Goal: Contribute content: Add original content to the website for others to see

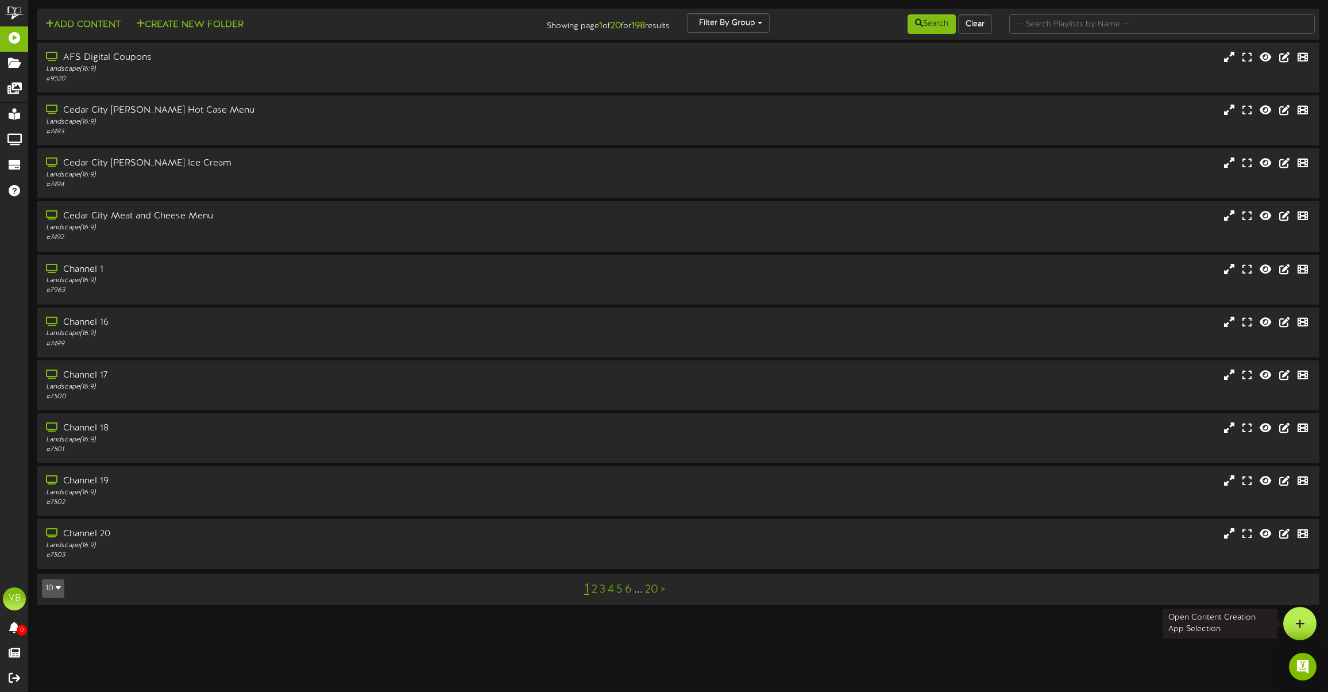
click at [1299, 625] on icon at bounding box center [1301, 623] width 10 height 10
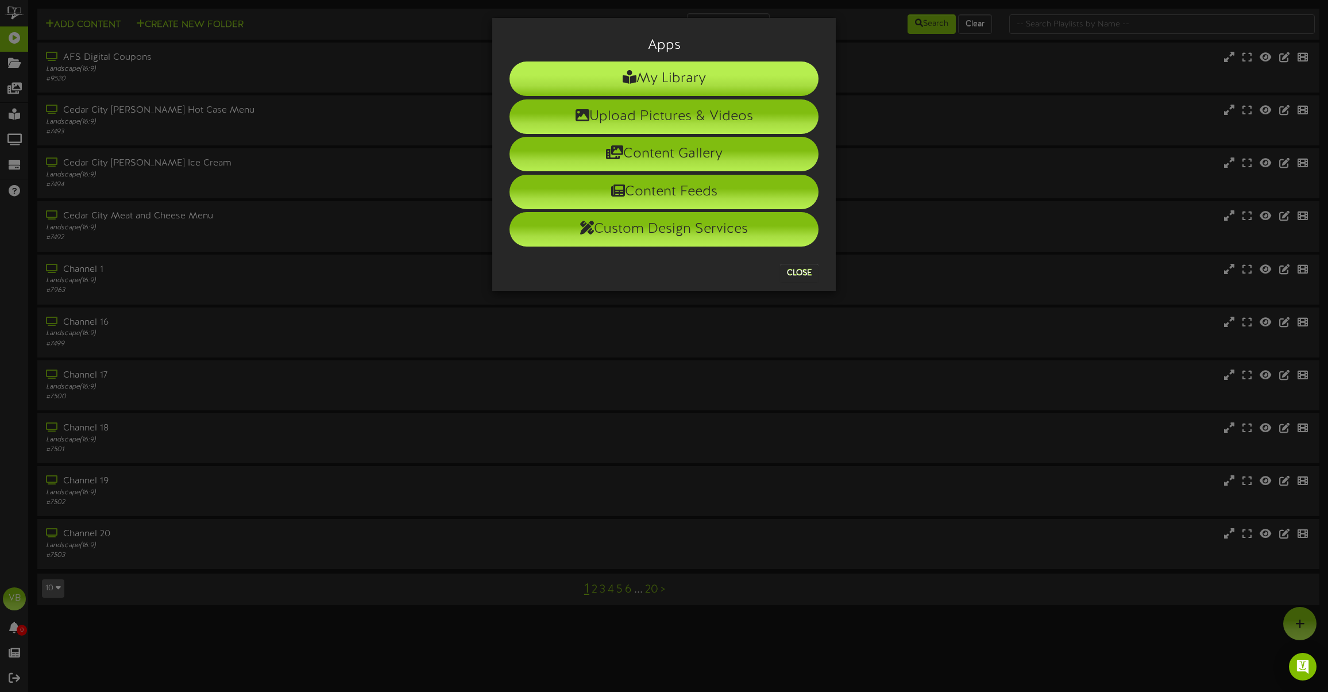
click at [623, 76] on icon at bounding box center [630, 77] width 14 height 14
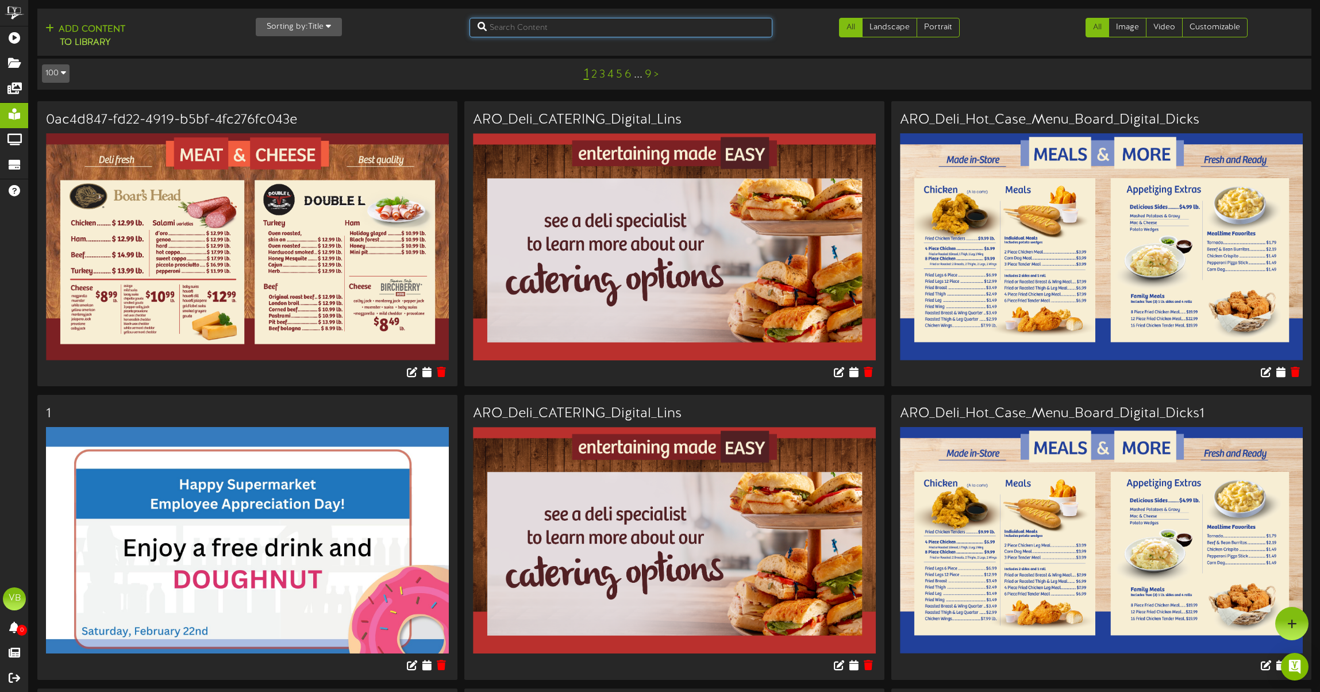
click at [723, 29] on input "text" at bounding box center [620, 28] width 303 height 20
click at [321, 26] on button "Sorting by: Title" at bounding box center [299, 27] width 86 height 18
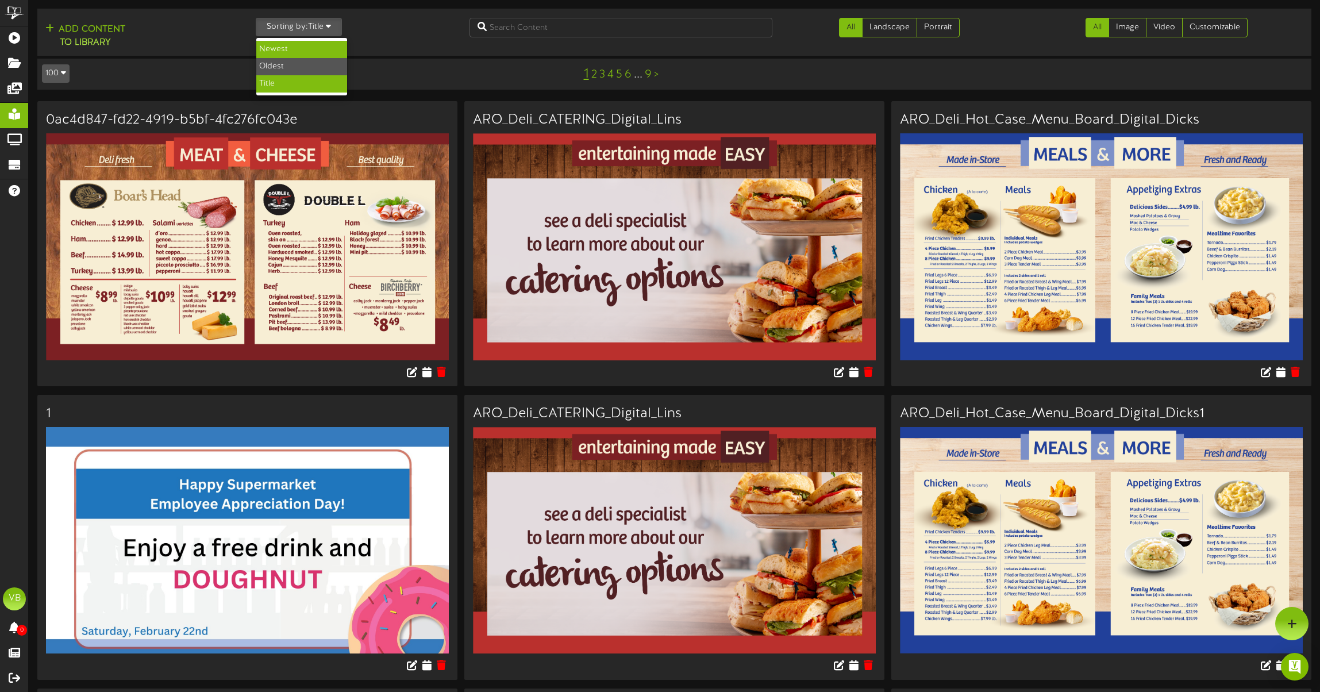
click at [311, 46] on div "Newest" at bounding box center [301, 49] width 91 height 17
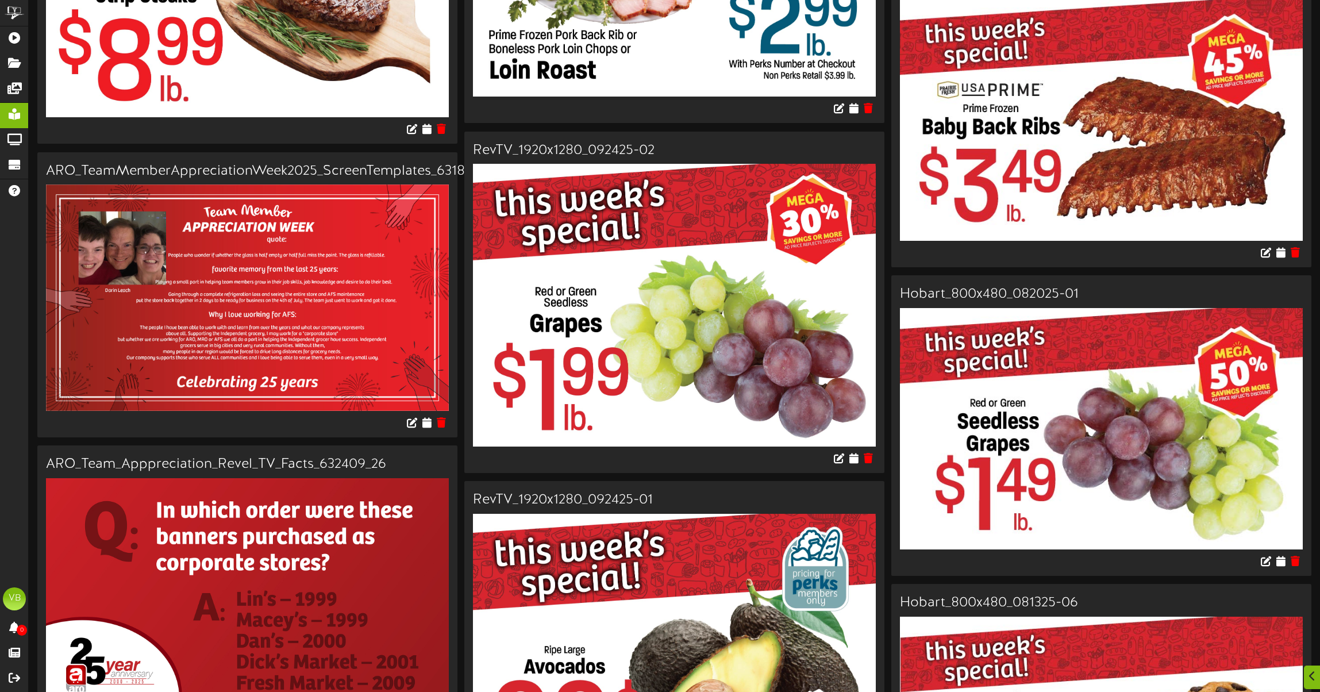
scroll to position [1970, 0]
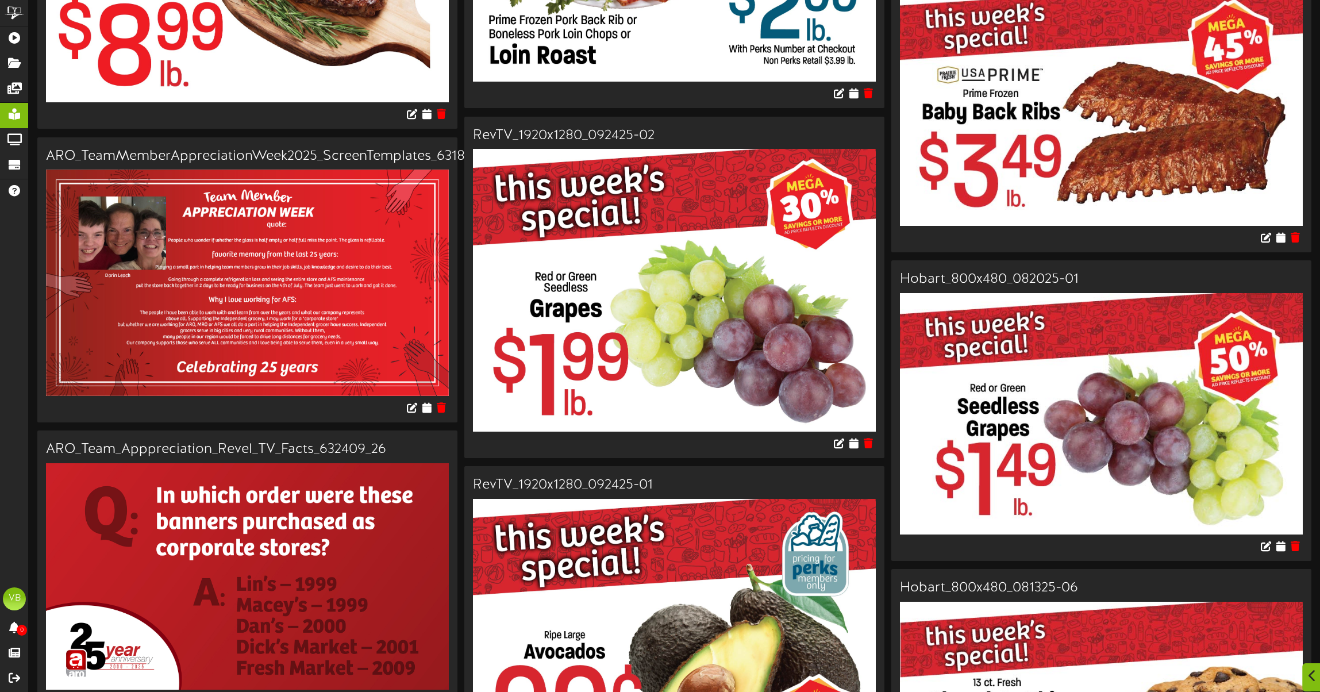
click at [1311, 678] on icon at bounding box center [1311, 675] width 7 height 13
click at [1299, 626] on div at bounding box center [1291, 623] width 33 height 33
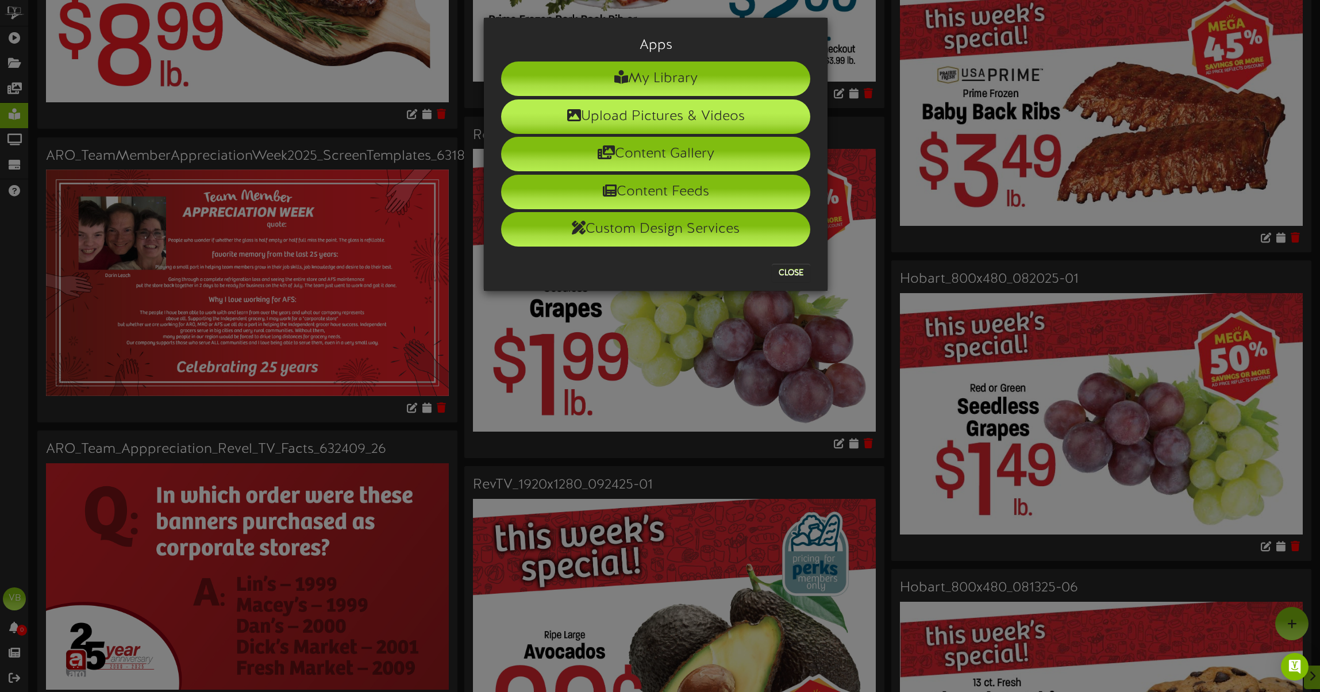
click at [651, 108] on li "Upload Pictures & Videos" at bounding box center [655, 116] width 309 height 34
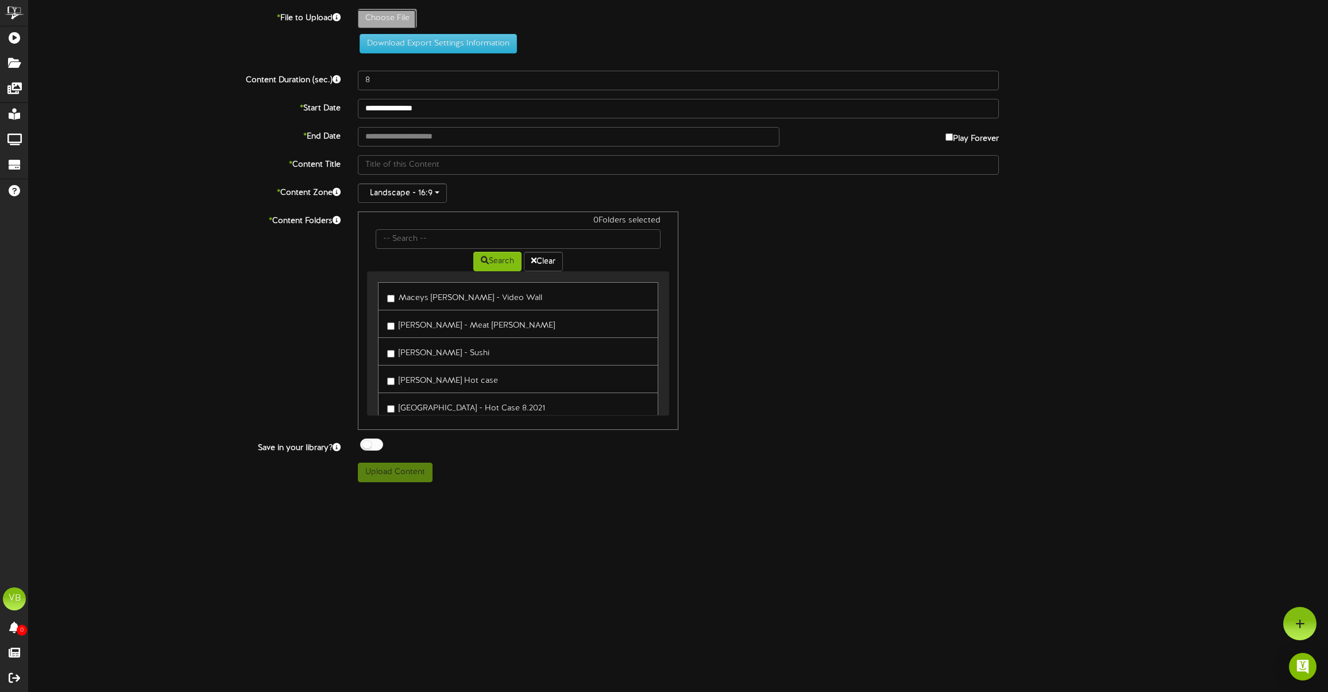
type input "**********"
type input "ARO_TeamMemberAppreciationWeek2025_ScreenTemplates_631859__General"
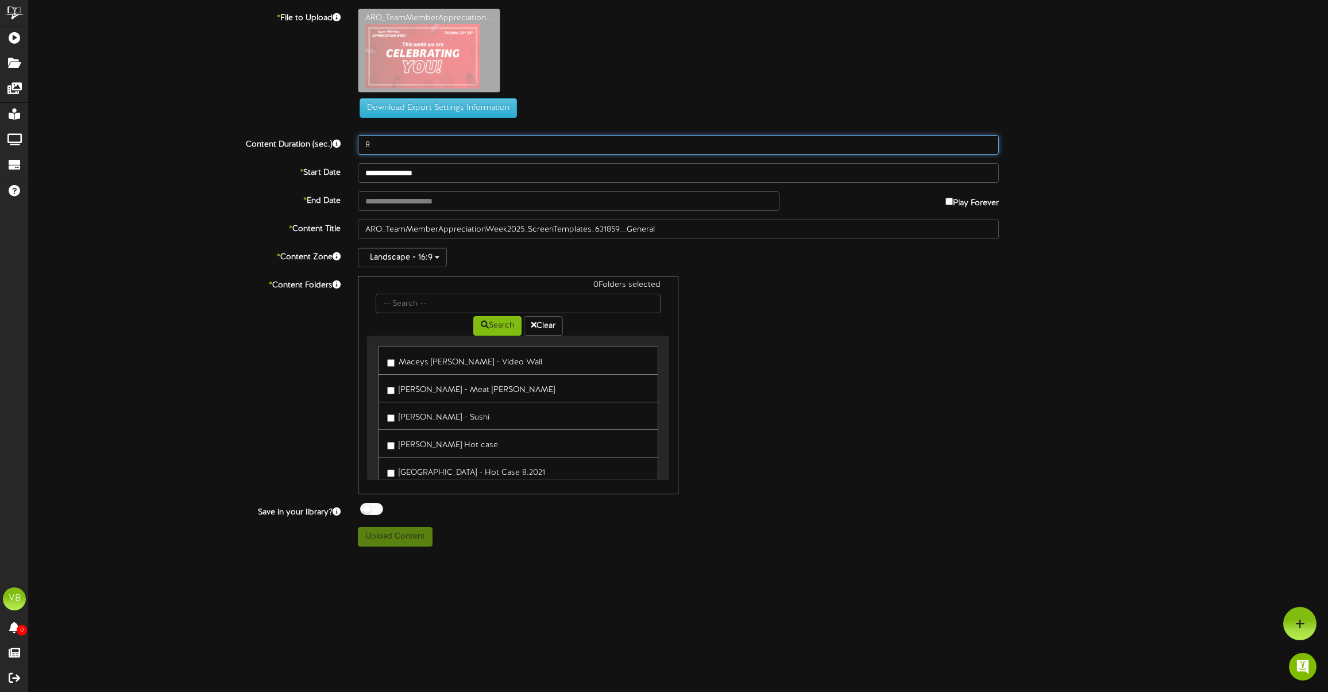
click at [446, 148] on input "8" at bounding box center [678, 145] width 641 height 20
click at [446, 170] on input "**********" at bounding box center [678, 173] width 641 height 20
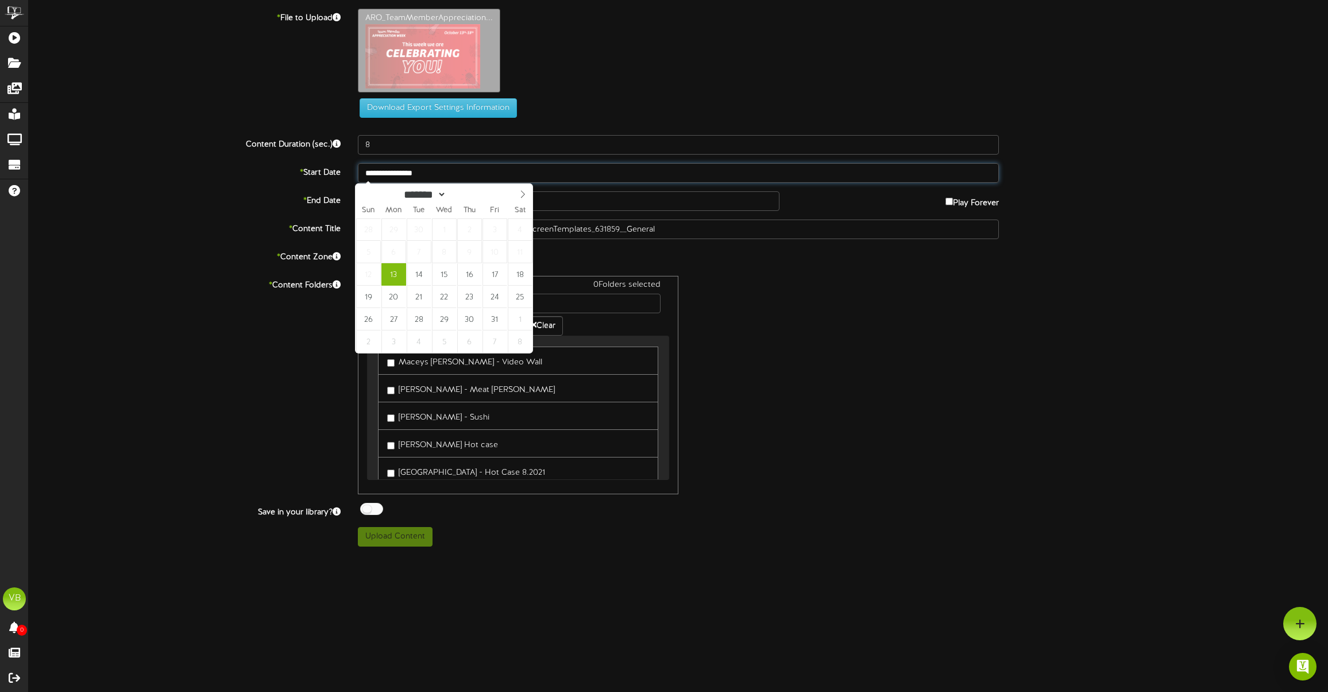
click at [476, 172] on input "**********" at bounding box center [678, 173] width 641 height 20
click at [918, 366] on div "0 Folders selected Search Clear Maceys Murray - Video Wall Macey's - Meat Holla…" at bounding box center [678, 385] width 658 height 218
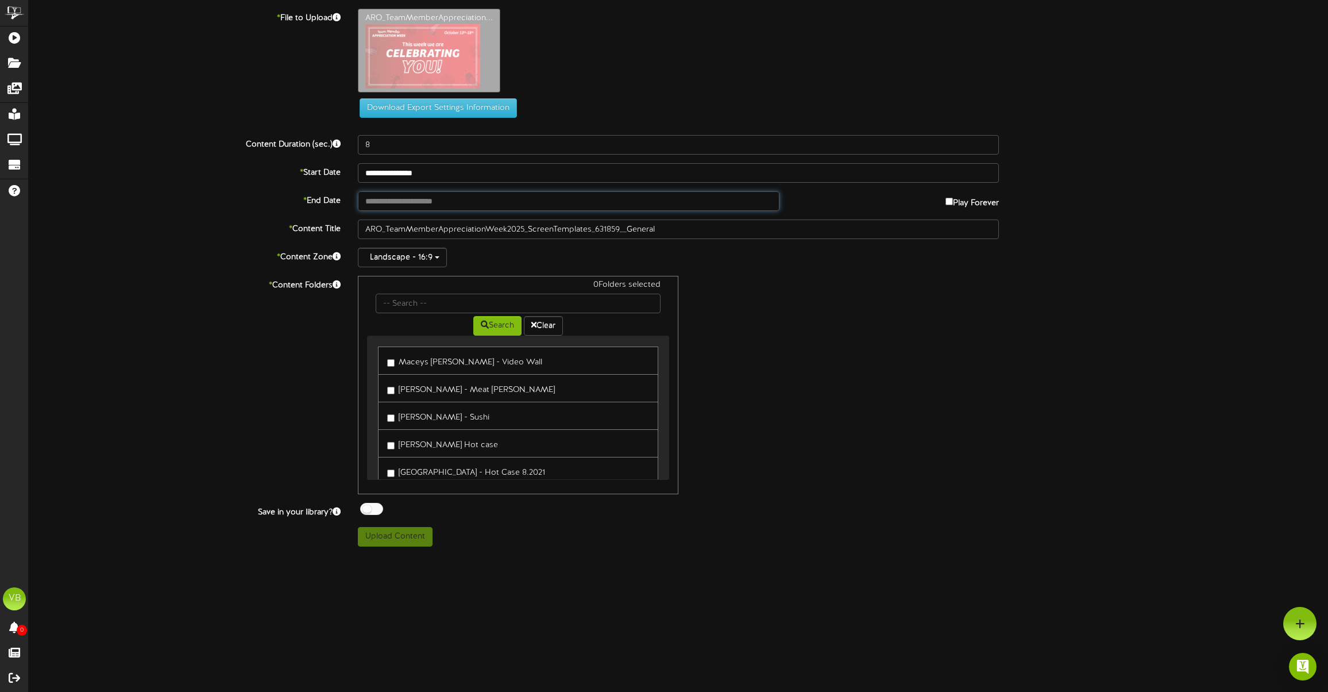
click at [533, 197] on input "text" at bounding box center [569, 201] width 422 height 20
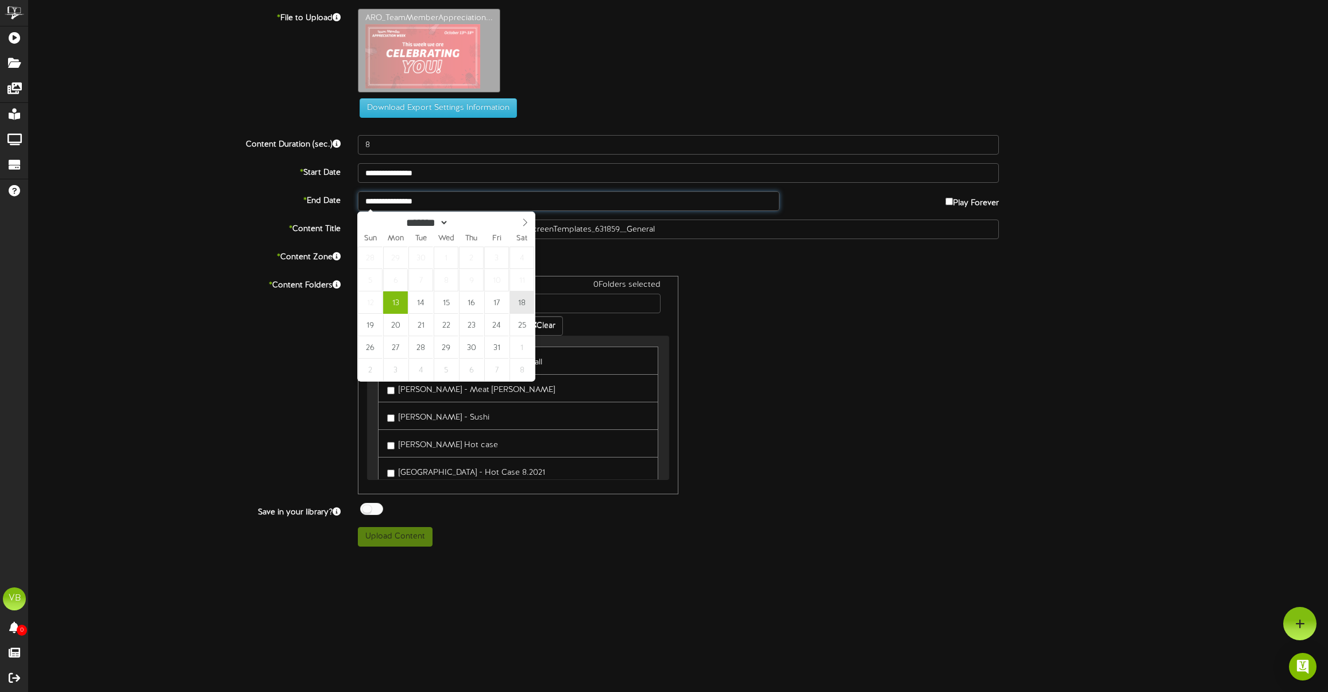
type input "**********"
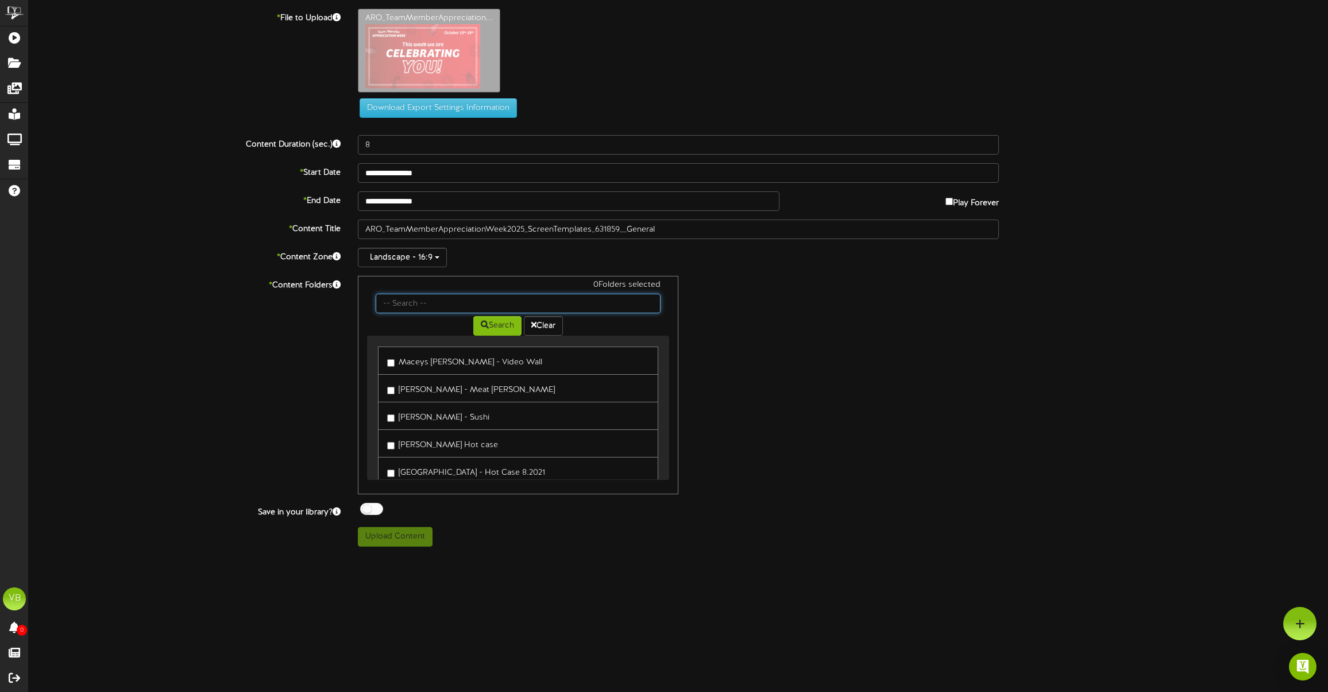
click at [453, 305] on input "text" at bounding box center [518, 304] width 285 height 20
click at [427, 306] on input "all" at bounding box center [518, 304] width 285 height 20
click at [428, 305] on input "all" at bounding box center [518, 304] width 285 height 20
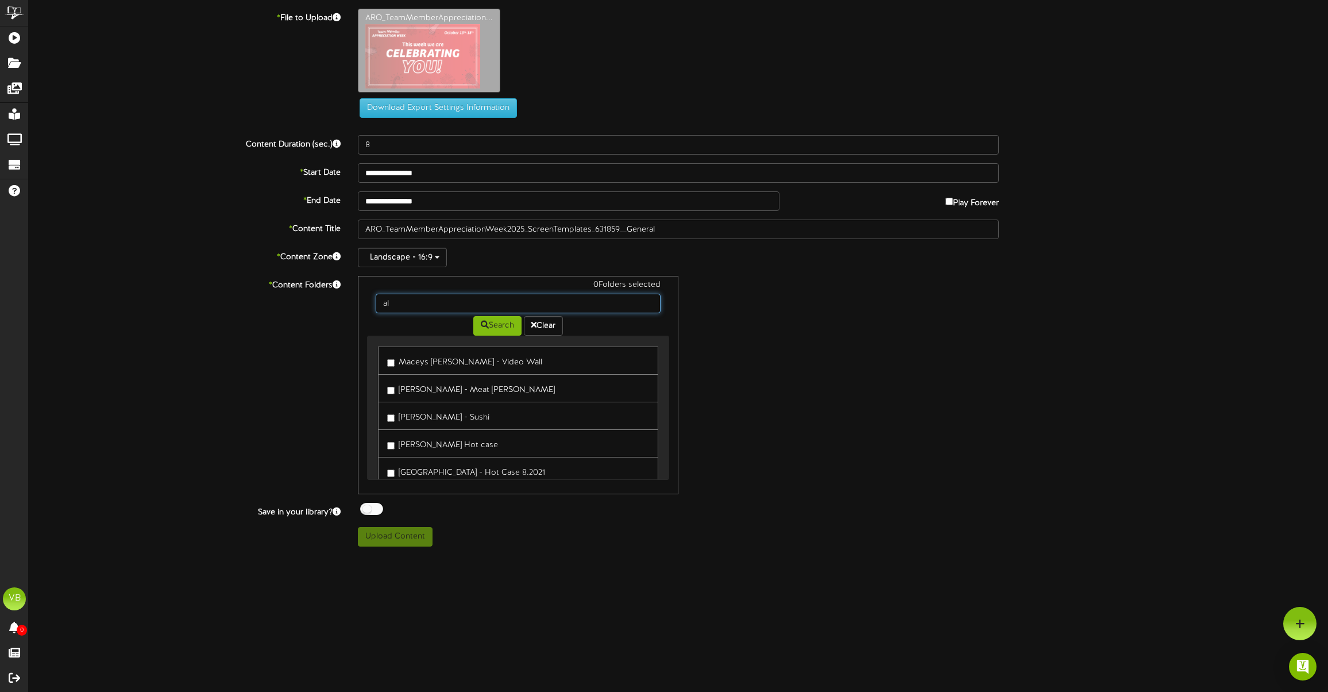
type input "a"
type input "break room"
click at [499, 328] on button "Search" at bounding box center [497, 326] width 48 height 20
click at [425, 537] on button "Upload Content" at bounding box center [395, 537] width 75 height 20
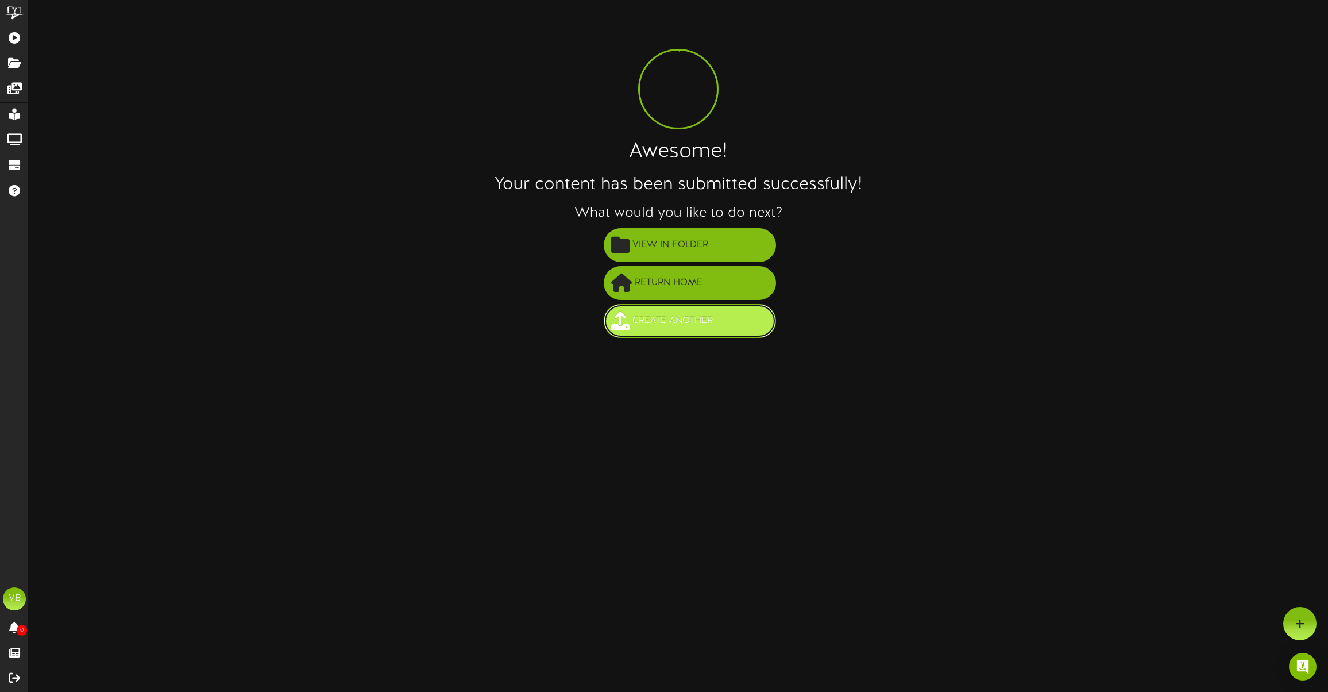
click at [704, 325] on span "Create Another" at bounding box center [673, 320] width 86 height 19
